Goal: Download file/media

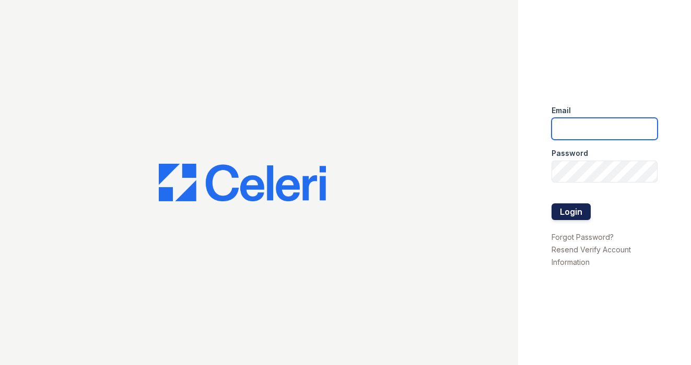
type input "[EMAIL_ADDRESS][DOMAIN_NAME]"
click at [558, 205] on button "Login" at bounding box center [570, 212] width 39 height 17
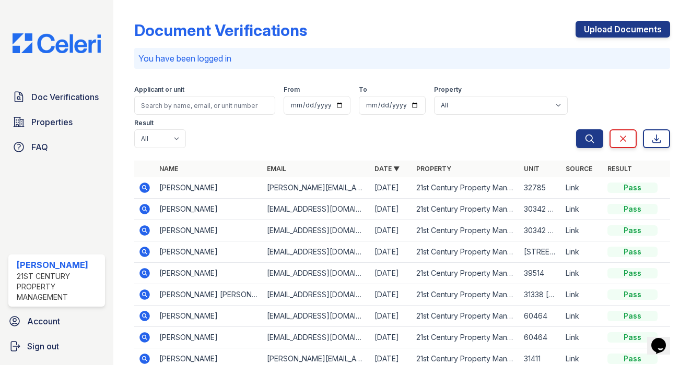
click at [141, 188] on icon at bounding box center [144, 188] width 10 height 10
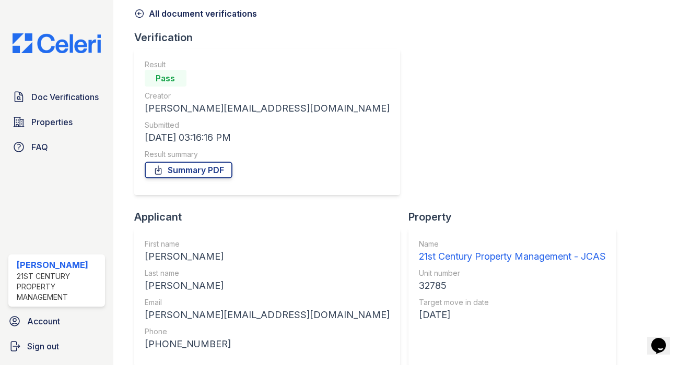
scroll to position [75, 0]
